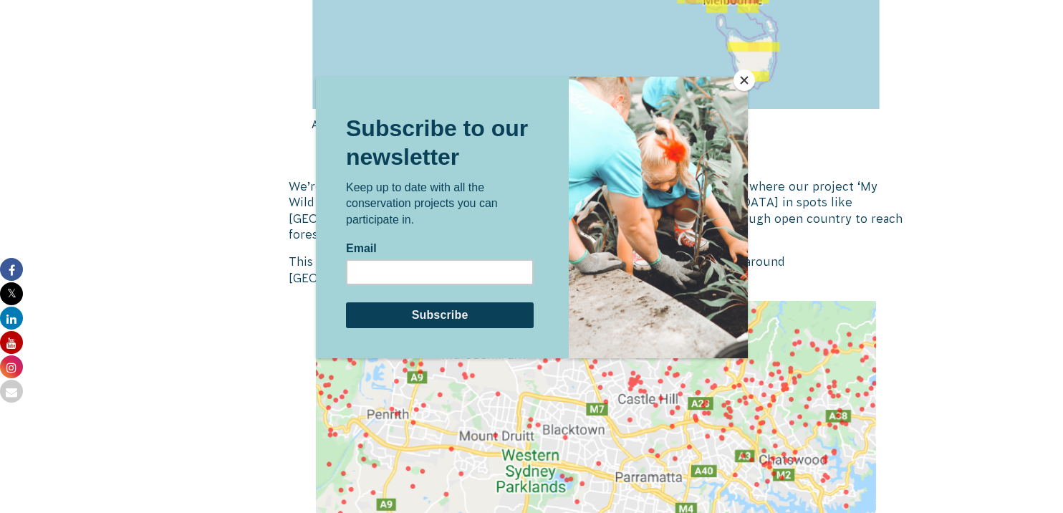
scroll to position [2232, 0]
click at [746, 77] on button "Close" at bounding box center [744, 80] width 21 height 21
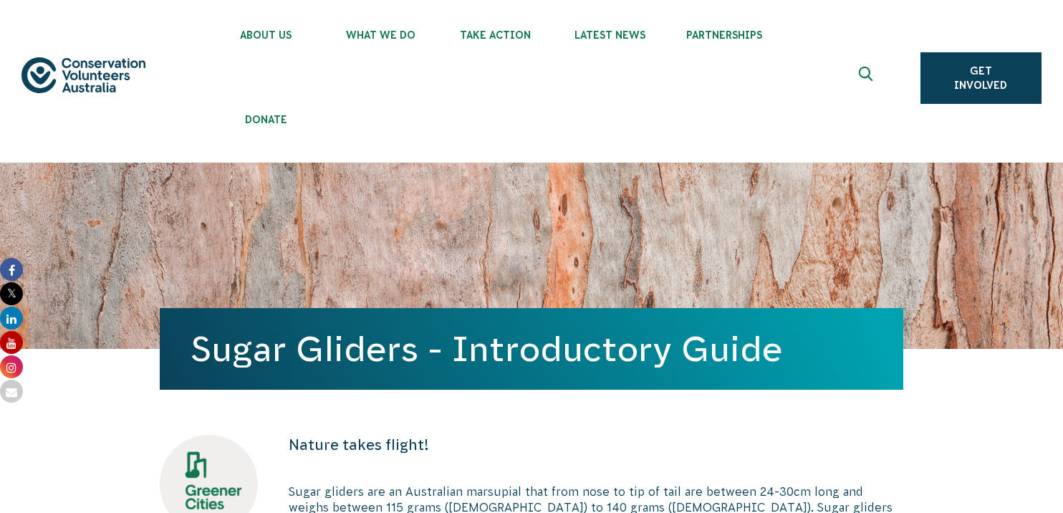
scroll to position [0, 0]
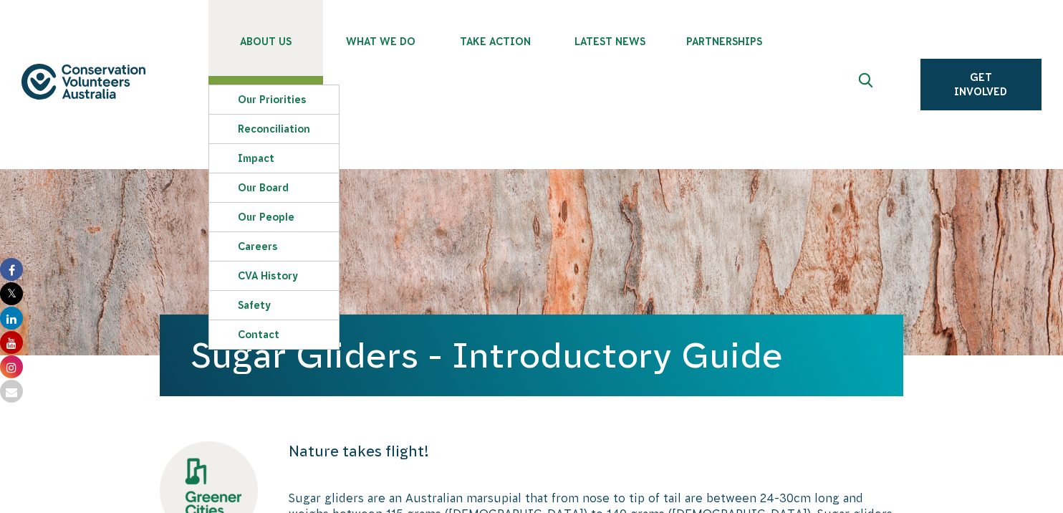
click at [267, 34] on link "About Us" at bounding box center [266, 38] width 115 height 76
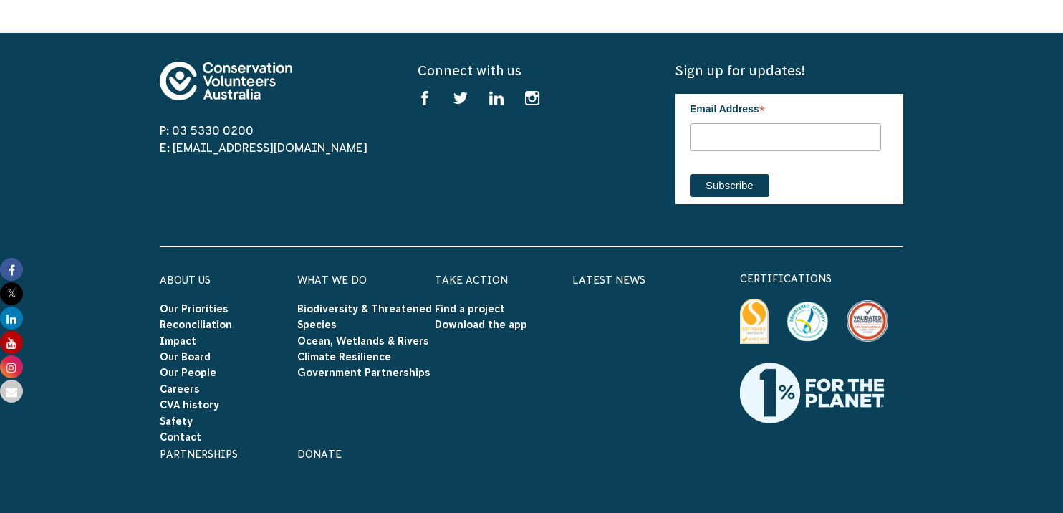
scroll to position [2725, 0]
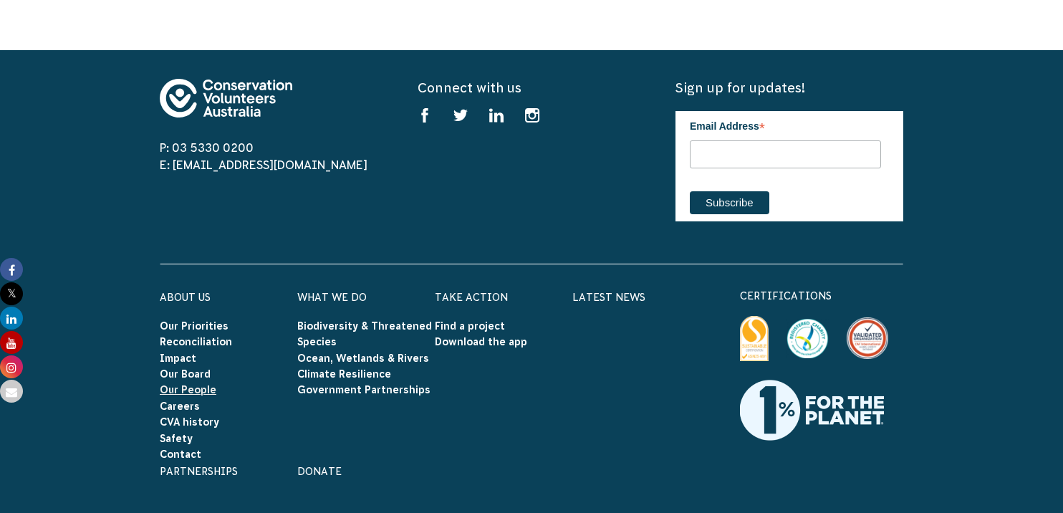
click at [188, 384] on link "Our People" at bounding box center [188, 389] width 57 height 11
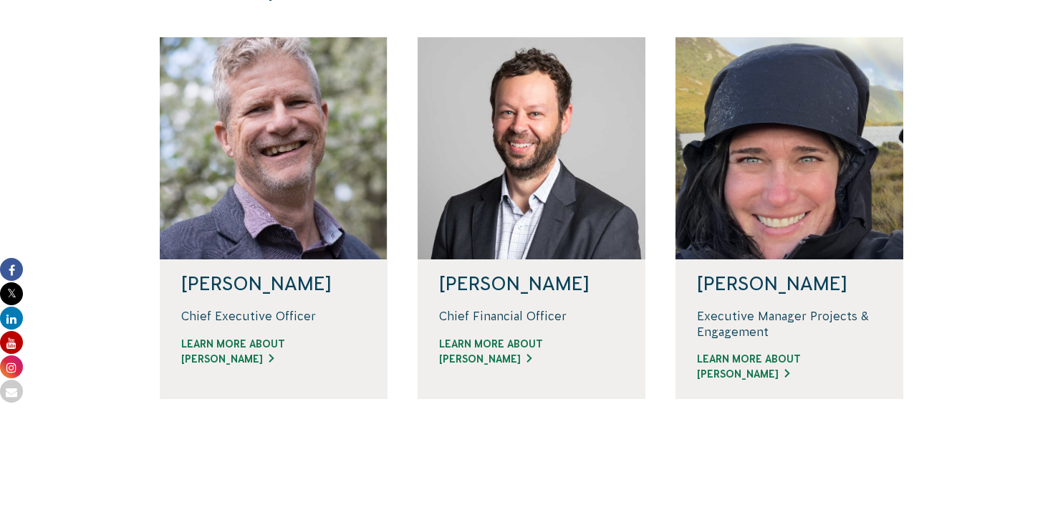
scroll to position [453, 0]
click at [227, 358] on link "Learn more about Phil" at bounding box center [273, 351] width 185 height 30
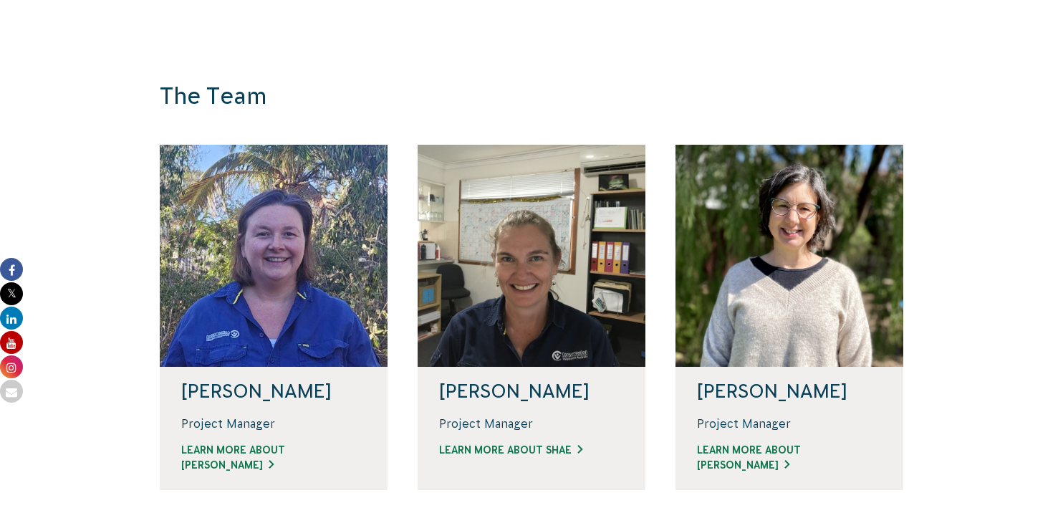
scroll to position [954, 0]
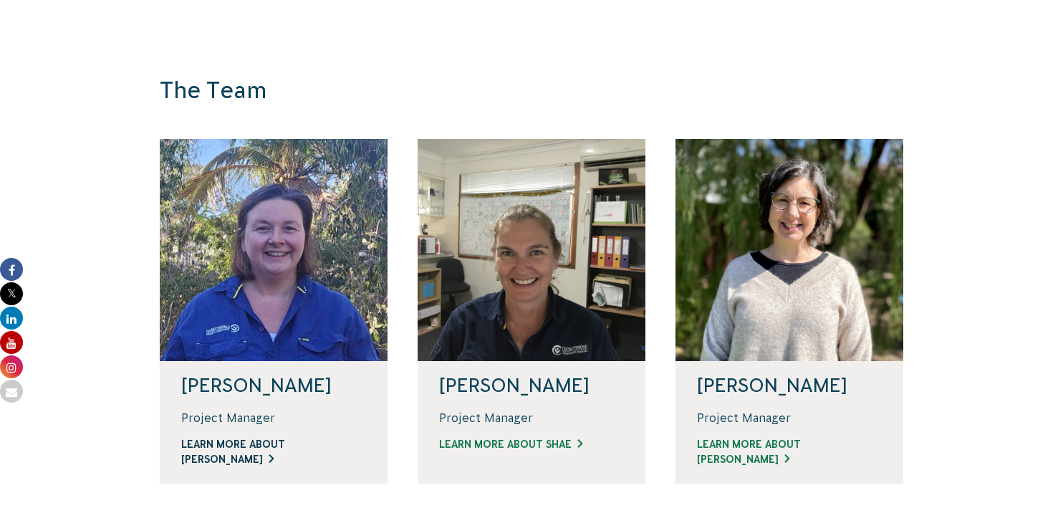
click at [263, 448] on link "Learn more about Linda" at bounding box center [273, 452] width 185 height 30
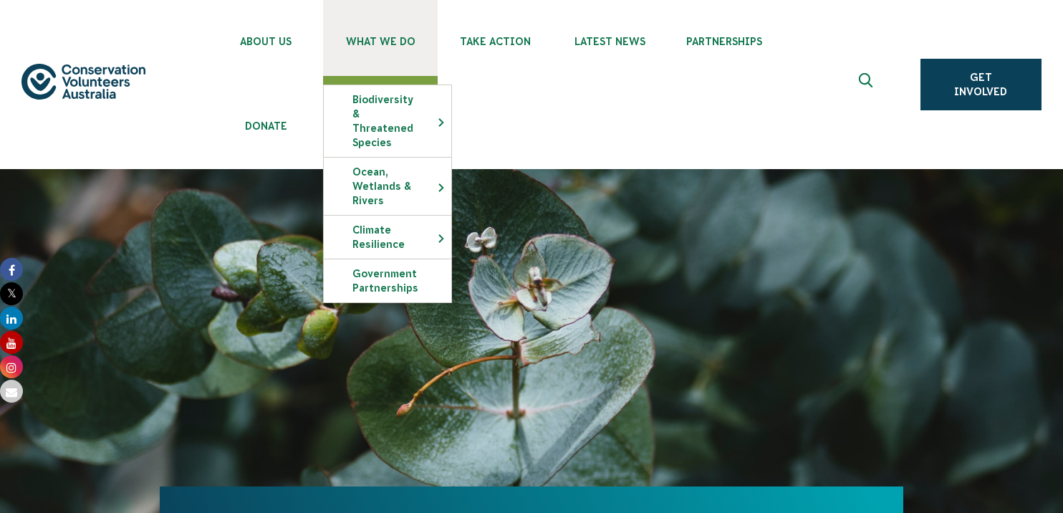
click at [384, 38] on span "What We Do" at bounding box center [380, 41] width 115 height 11
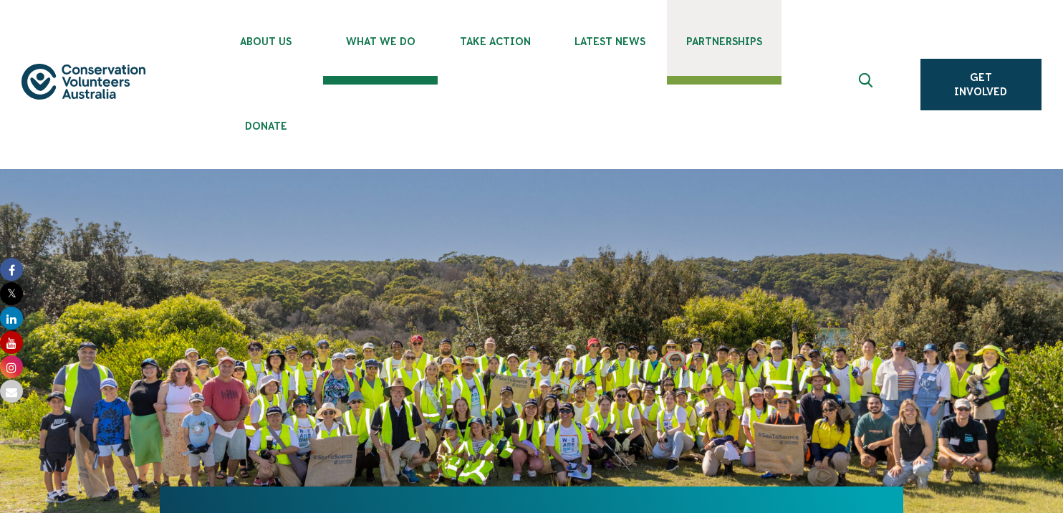
click at [714, 38] on span "Partnerships" at bounding box center [724, 41] width 115 height 11
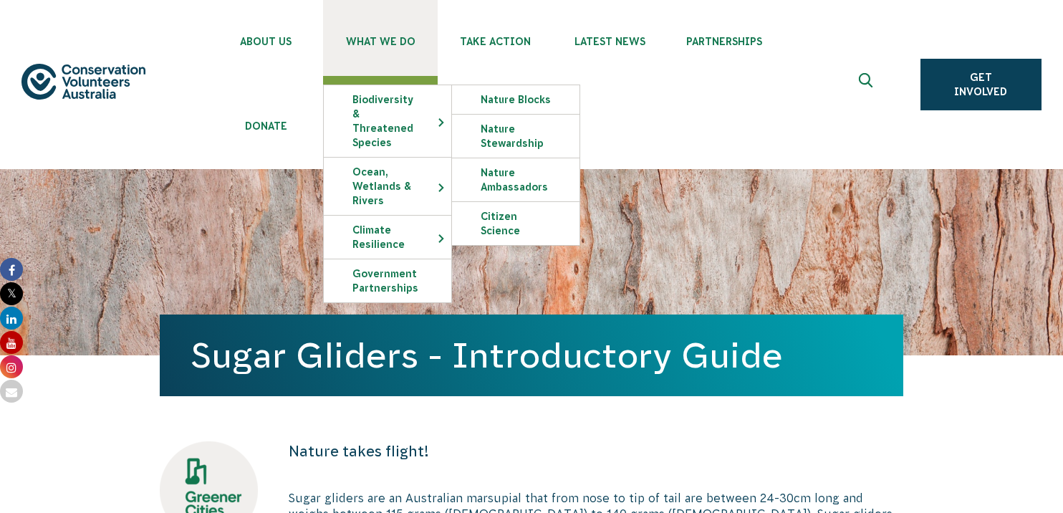
click at [383, 40] on span "What We Do" at bounding box center [380, 41] width 115 height 11
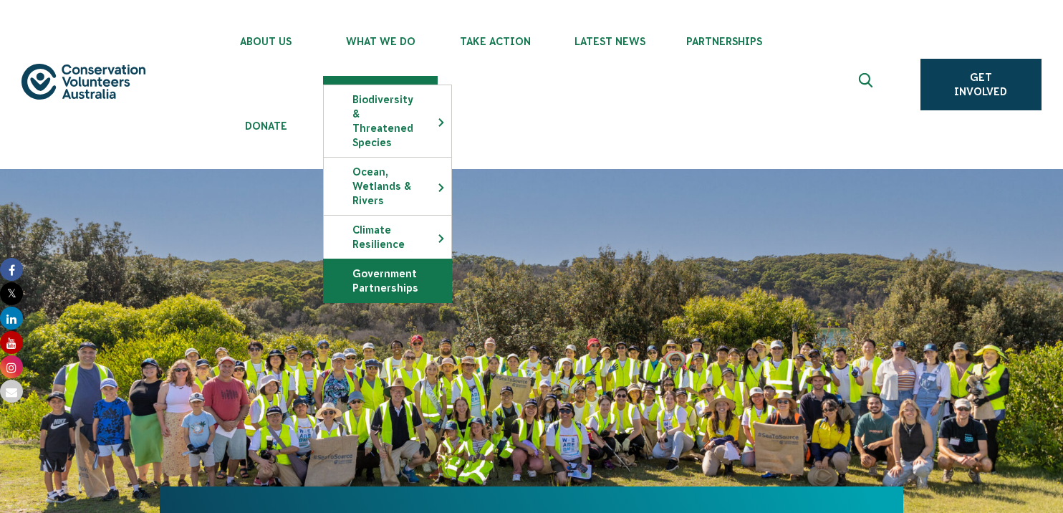
click at [398, 273] on link "Government Partnerships" at bounding box center [388, 280] width 128 height 43
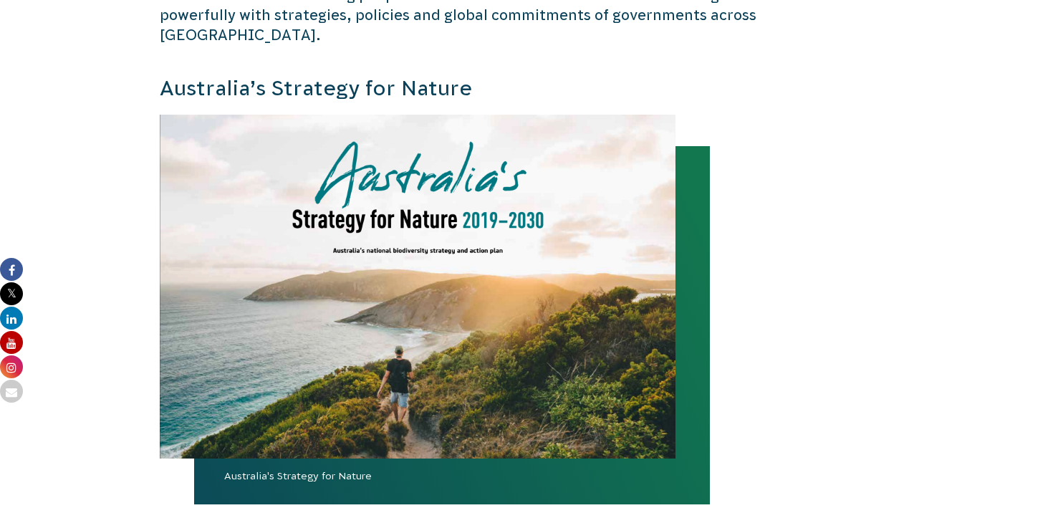
scroll to position [3, 0]
